Goal: Find specific page/section: Find specific page/section

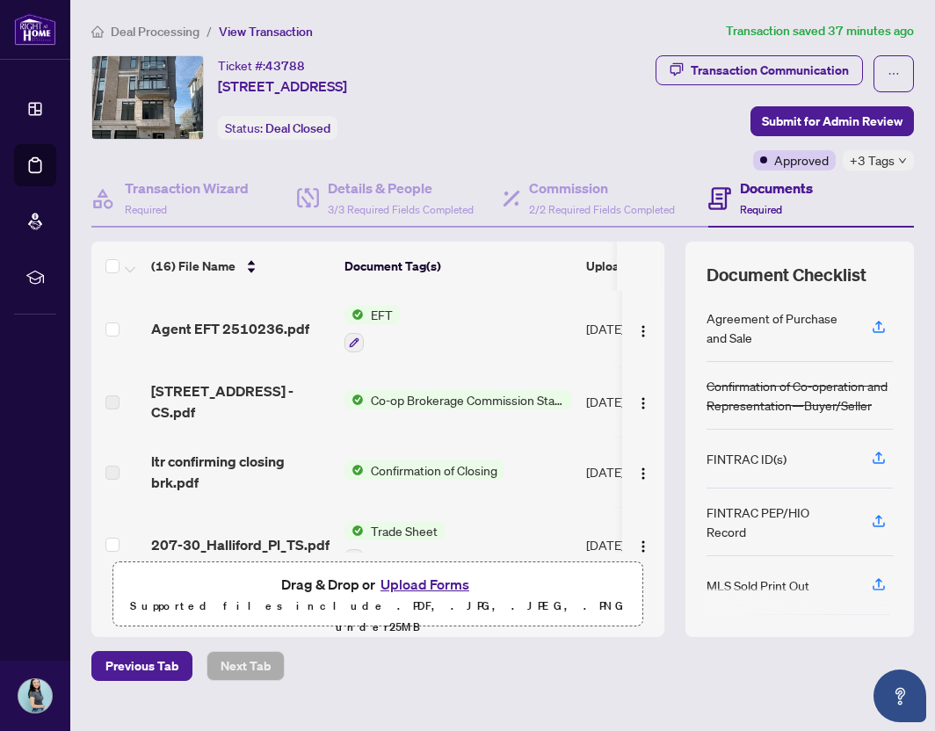
click at [250, 325] on span "Agent EFT 2510236.pdf" at bounding box center [230, 328] width 158 height 21
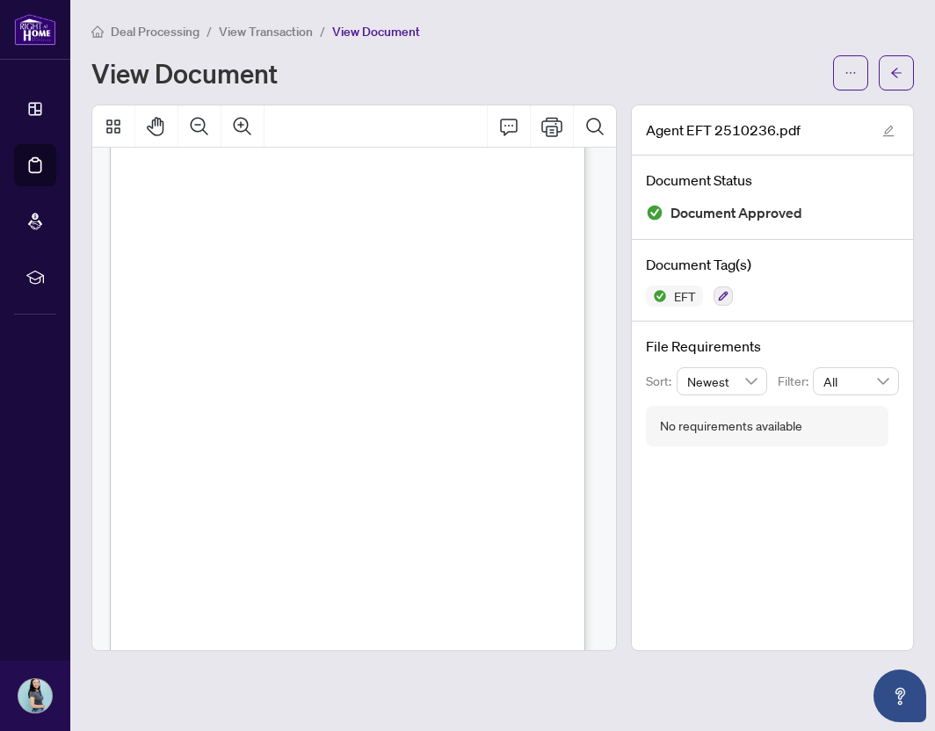
scroll to position [148, 0]
click at [236, 28] on span "View Transaction" at bounding box center [266, 32] width 94 height 16
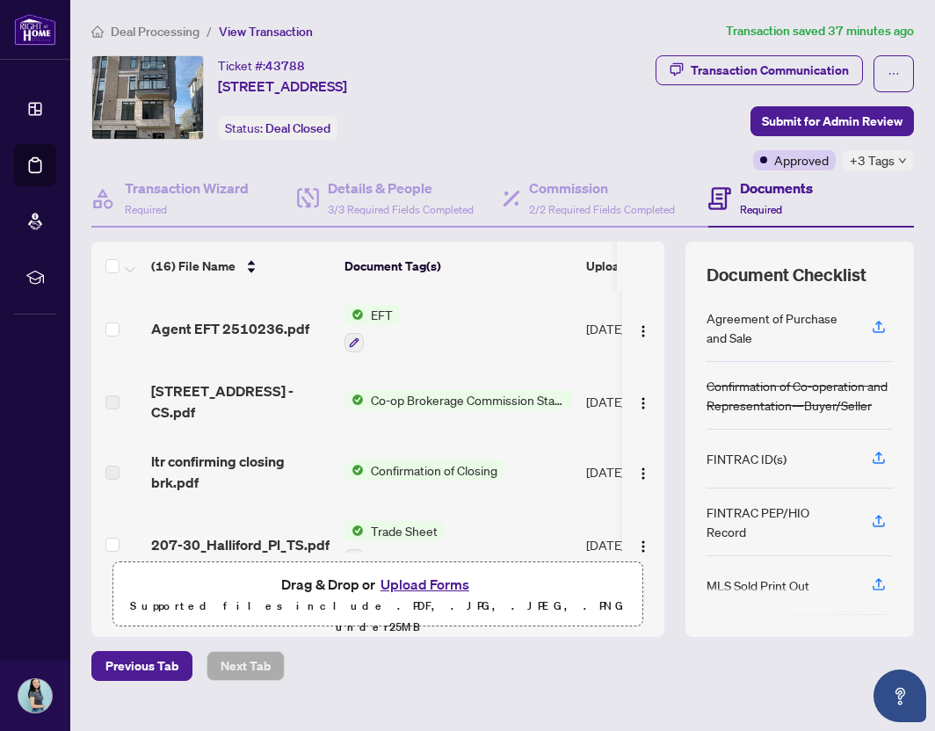
click at [140, 29] on span "Deal Processing" at bounding box center [155, 32] width 89 height 16
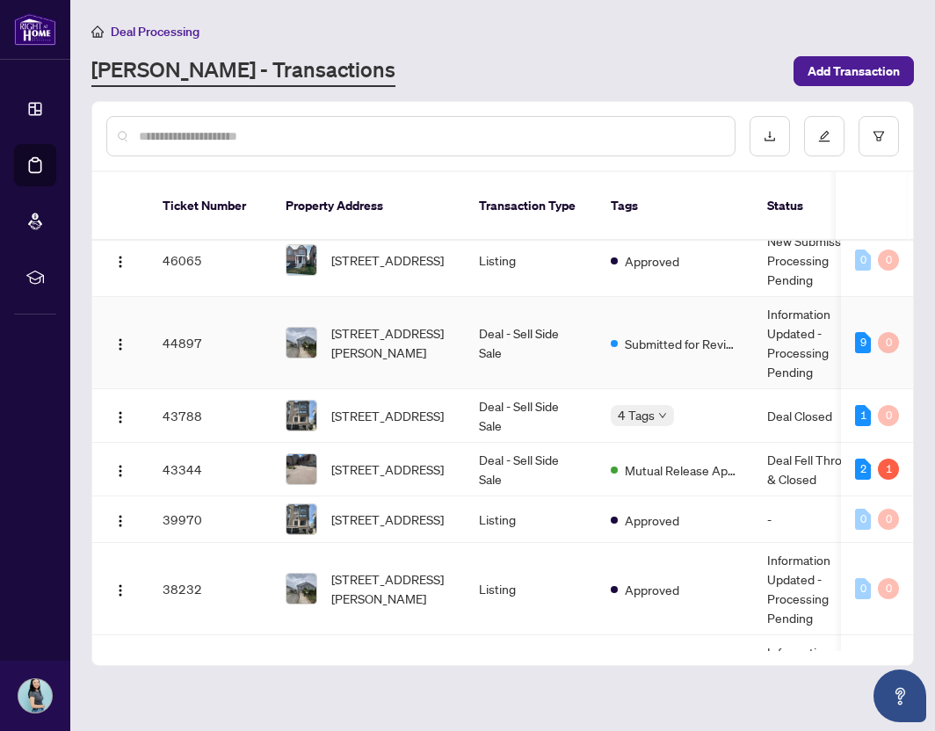
scroll to position [352, 0]
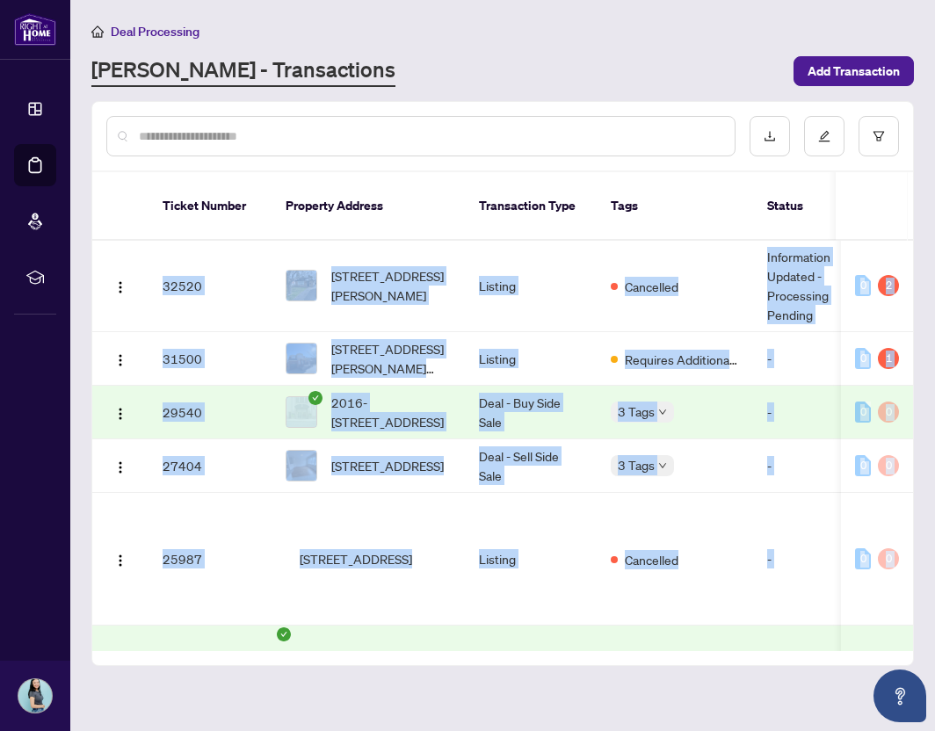
drag, startPoint x: 361, startPoint y: 631, endPoint x: 468, endPoint y: 628, distance: 106.4
click at [468, 628] on div "Ticket Number Property Address Transaction Type Tags Status Project Name MLS # …" at bounding box center [502, 418] width 821 height 493
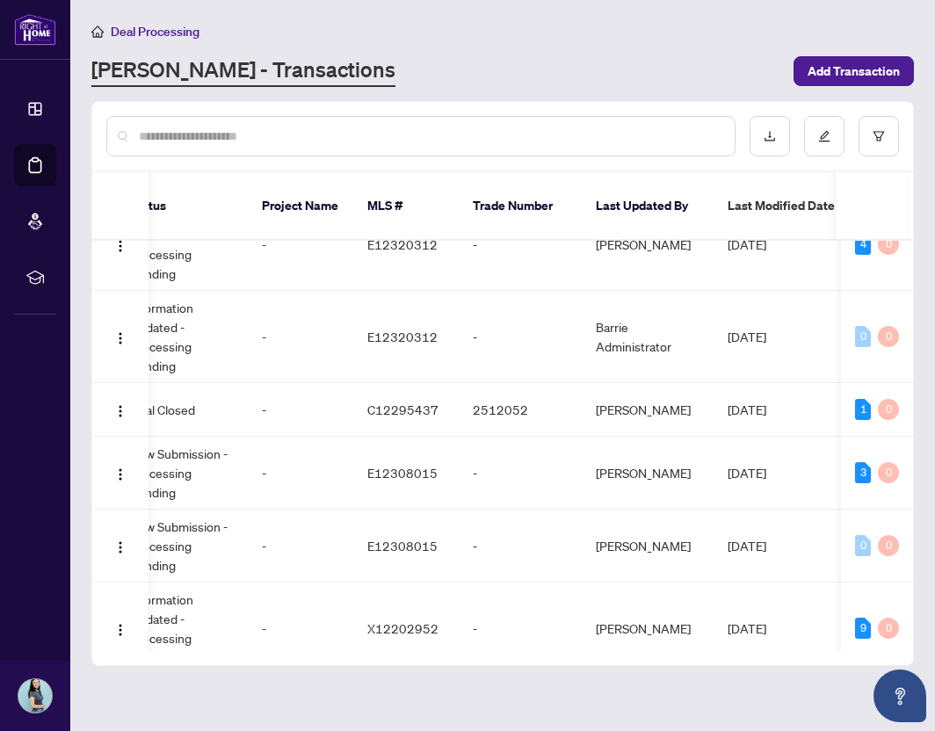
scroll to position [0, 0]
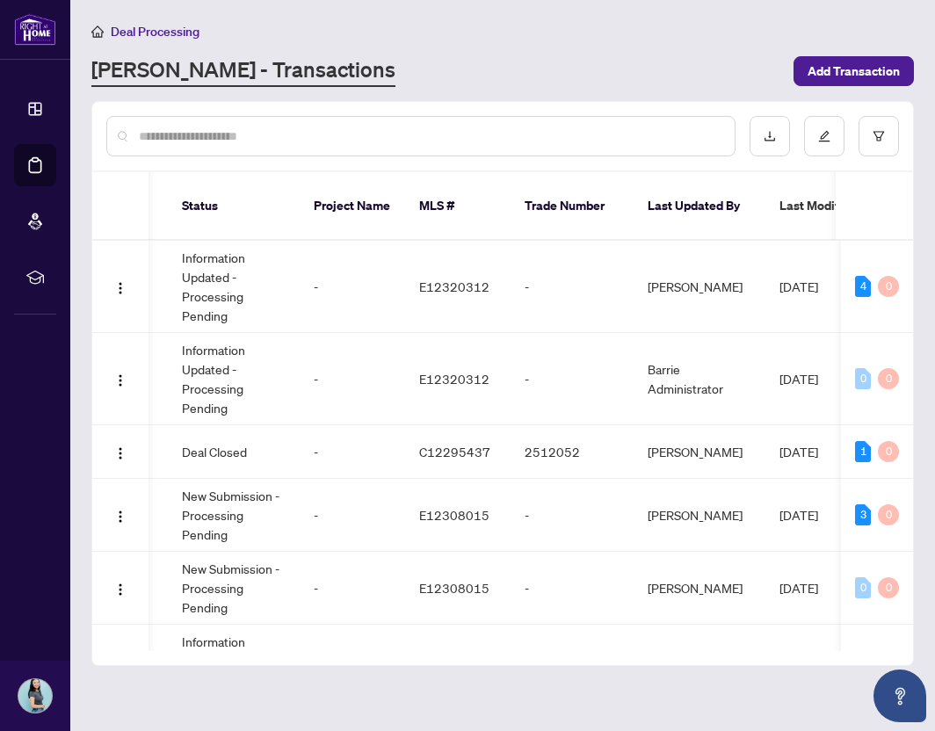
drag, startPoint x: 652, startPoint y: 631, endPoint x: 607, endPoint y: 635, distance: 45.0
click at [607, 635] on div "Ticket Number Property Address Transaction Type Tags Status Project Name MLS # …" at bounding box center [502, 418] width 821 height 493
